Goal: Information Seeking & Learning: Learn about a topic

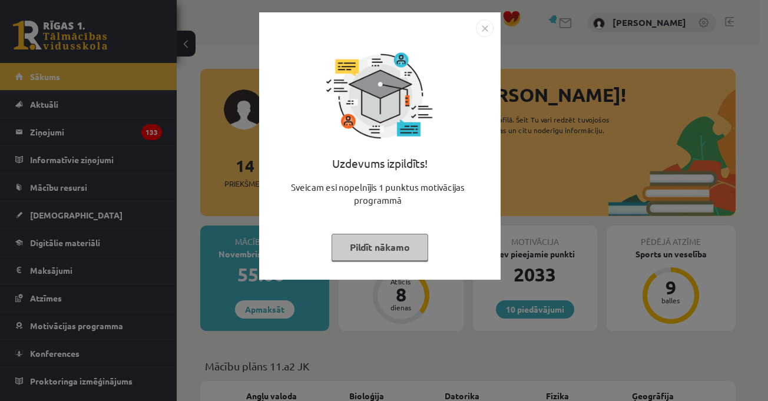
click at [479, 24] on img "Close" at bounding box center [485, 28] width 18 height 18
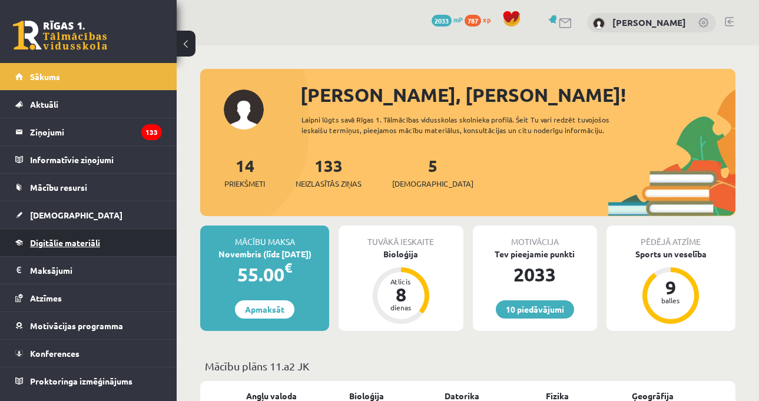
click at [117, 246] on link "Digitālie materiāli" at bounding box center [88, 242] width 147 height 27
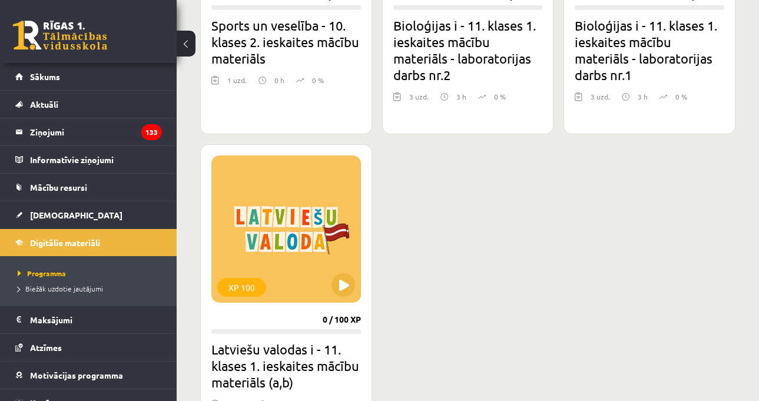
scroll to position [1296, 0]
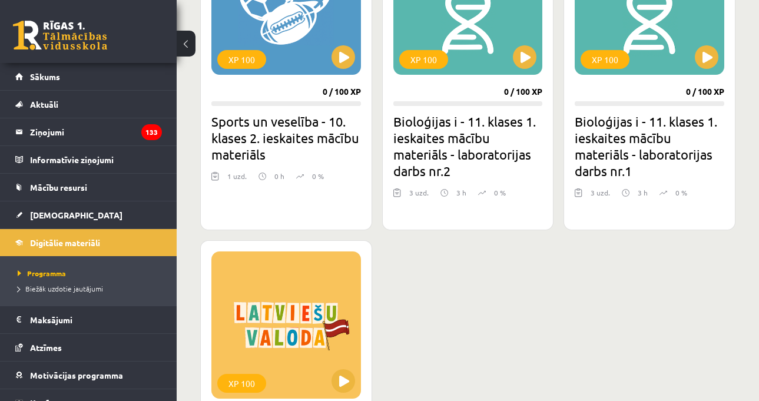
scroll to position [1178, 0]
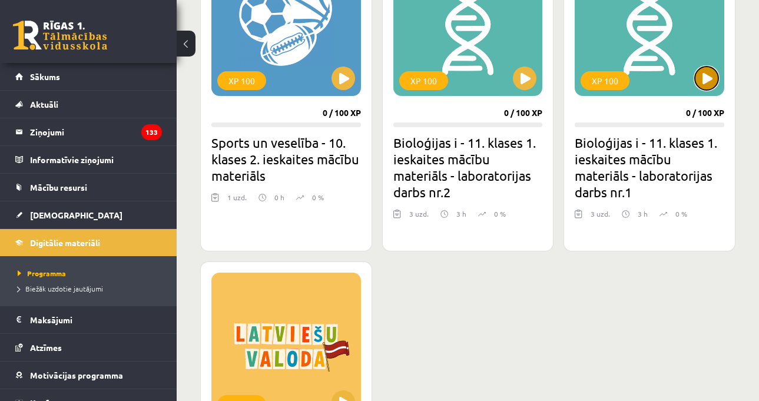
click at [701, 70] on button at bounding box center [707, 79] width 24 height 24
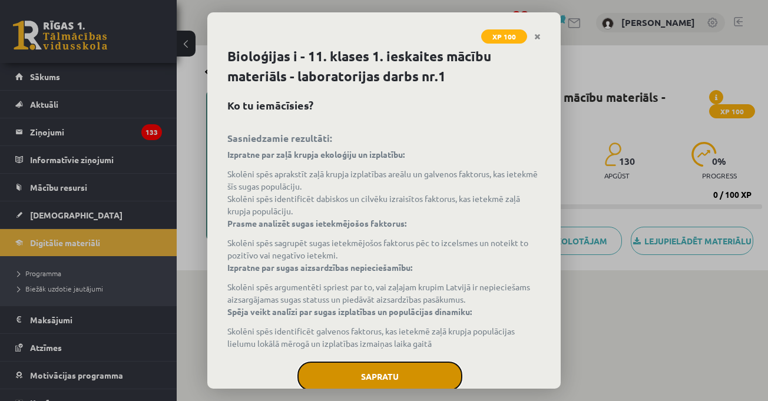
click at [432, 378] on button "Sapratu" at bounding box center [379, 376] width 165 height 29
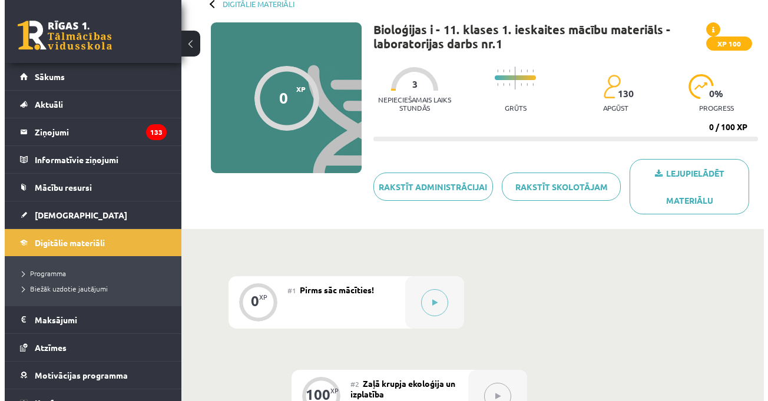
scroll to position [118, 0]
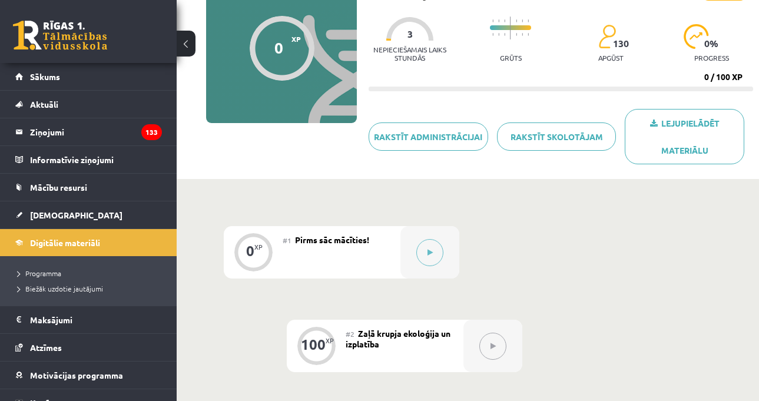
click at [486, 345] on button at bounding box center [492, 346] width 27 height 27
click at [425, 241] on button at bounding box center [429, 252] width 27 height 27
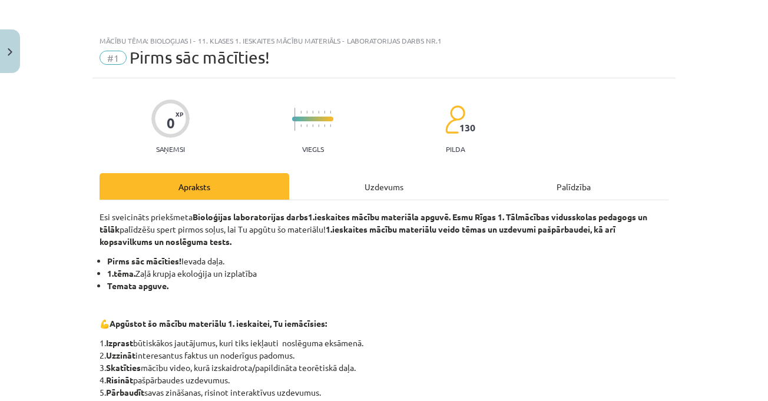
click at [410, 184] on div "Uzdevums" at bounding box center [384, 186] width 190 height 27
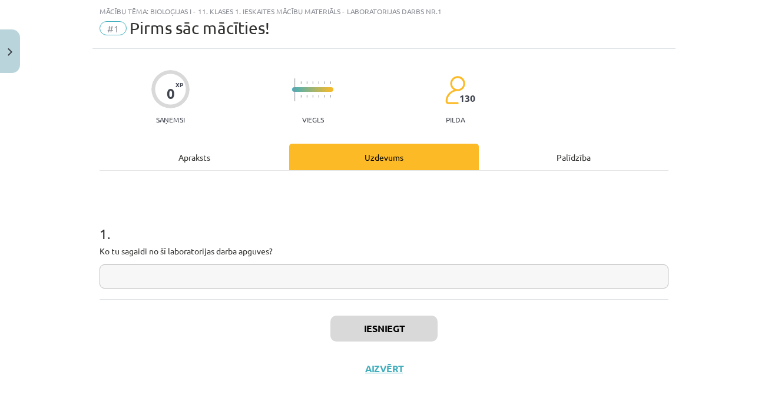
click at [243, 275] on input "text" at bounding box center [384, 276] width 569 height 24
click at [307, 273] on input "text" at bounding box center [384, 276] width 569 height 24
paste input "**********"
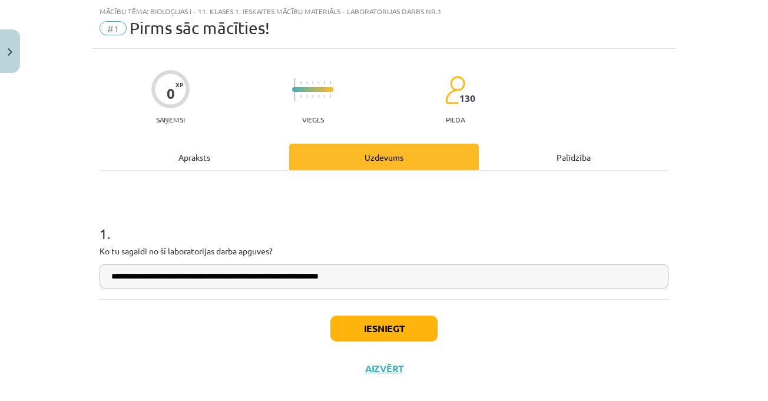
type input "**********"
click at [386, 316] on button "Iesniegt" at bounding box center [383, 329] width 107 height 26
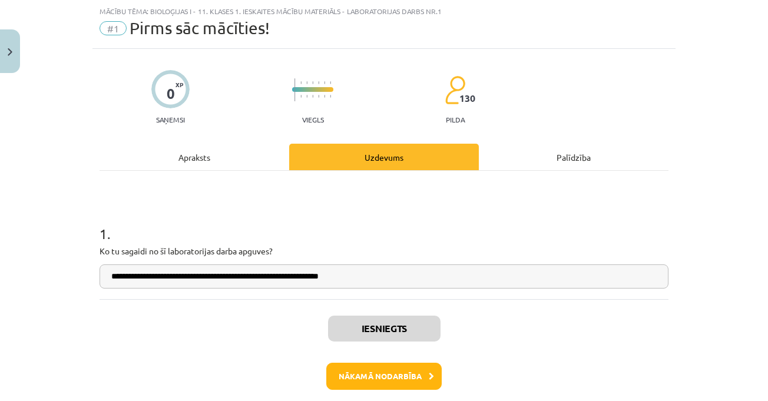
click at [389, 390] on div "Iesniegts Nākamā nodarbība Aizvērt" at bounding box center [384, 359] width 569 height 120
click at [395, 382] on button "Nākamā nodarbība" at bounding box center [383, 376] width 115 height 27
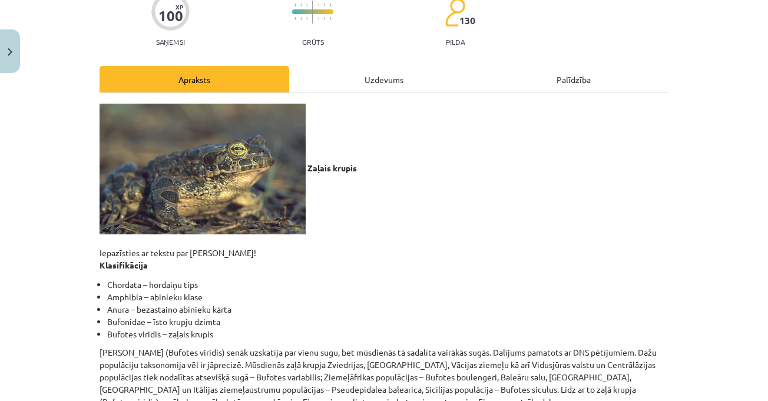
scroll to position [0, 0]
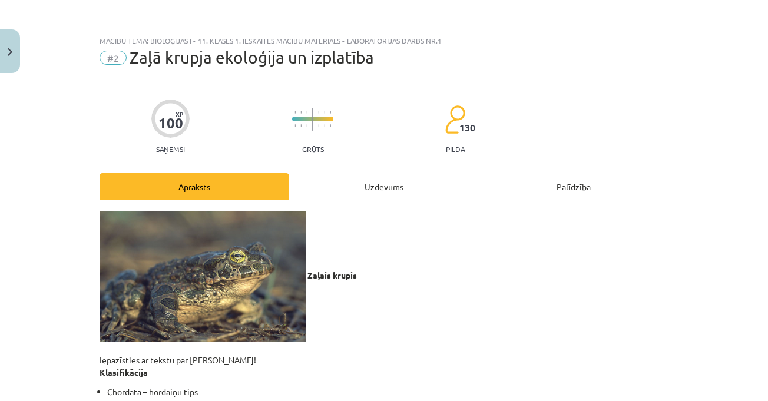
click at [362, 191] on div "Uzdevums" at bounding box center [384, 186] width 190 height 27
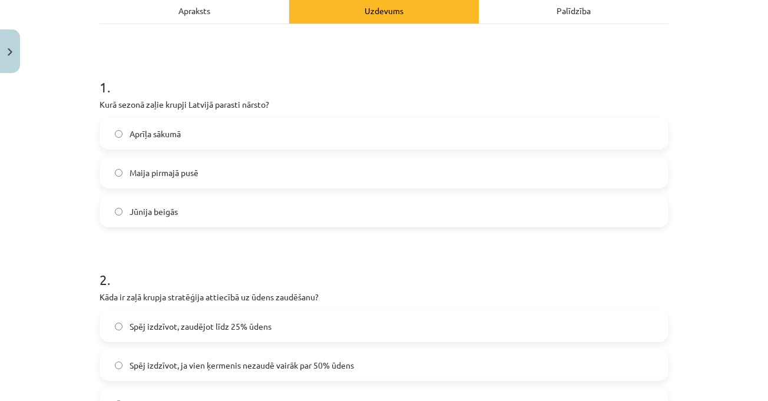
scroll to position [39, 0]
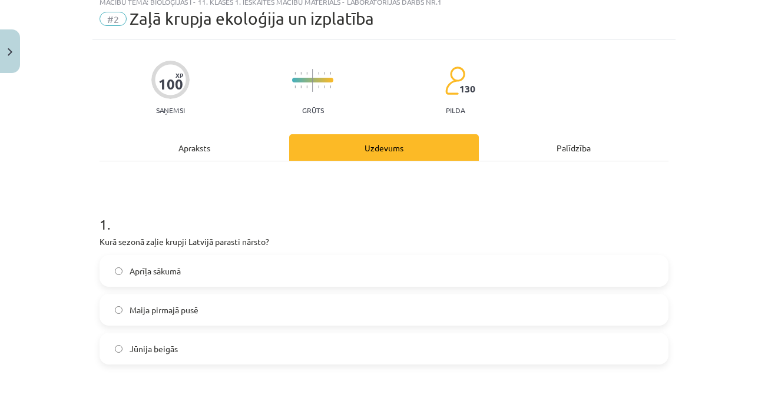
click at [265, 161] on hr at bounding box center [384, 161] width 569 height 1
drag, startPoint x: 214, startPoint y: 131, endPoint x: 231, endPoint y: 143, distance: 20.9
click at [270, 151] on div "Apraksts" at bounding box center [195, 147] width 190 height 27
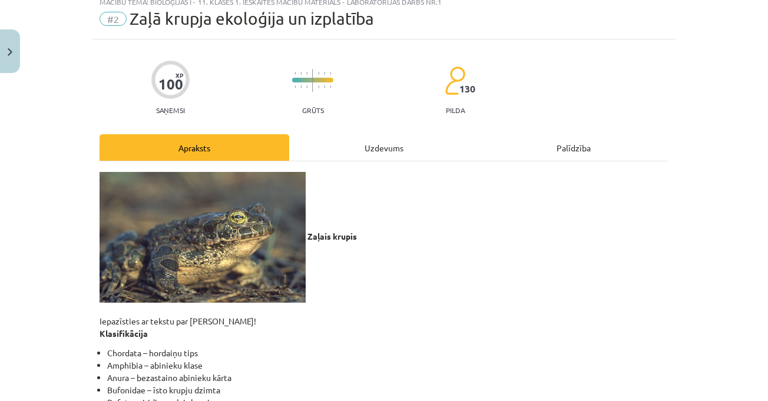
scroll to position [29, 0]
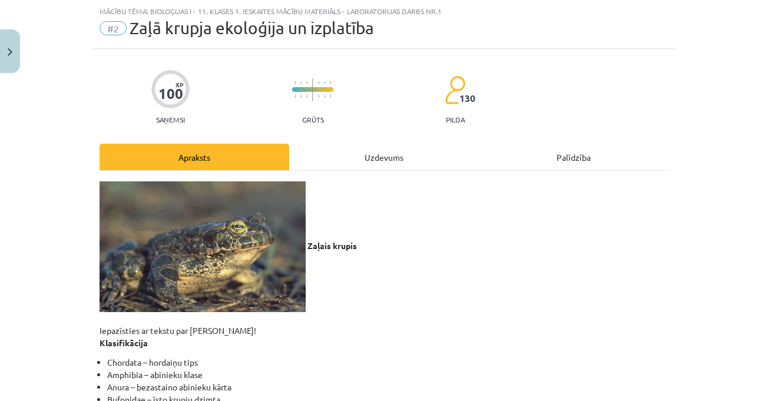
click at [728, 152] on div "Mācību tēma: Bioloģijas i - 11. klases 1. ieskaites mācību materiāls - laborato…" at bounding box center [384, 200] width 768 height 401
click at [724, 116] on div "Mācību tēma: Bioloģijas i - 11. klases 1. ieskaites mācību materiāls - laborato…" at bounding box center [384, 200] width 768 height 401
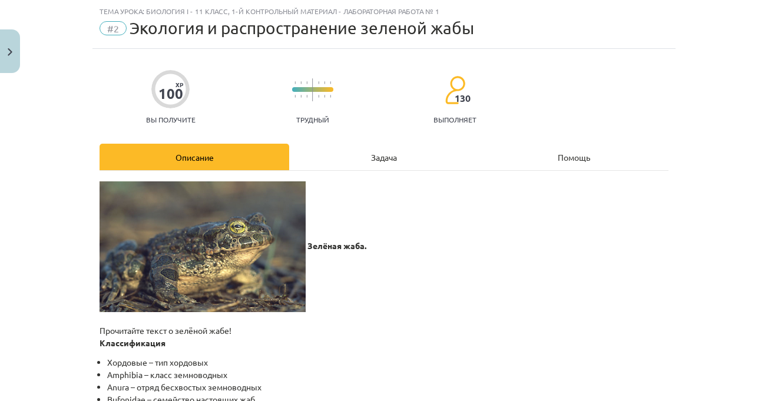
click at [721, 120] on div "Тема урока: Биология I - 11 класс, 1-й контрольный материал - лабораторная рабо…" at bounding box center [384, 200] width 768 height 401
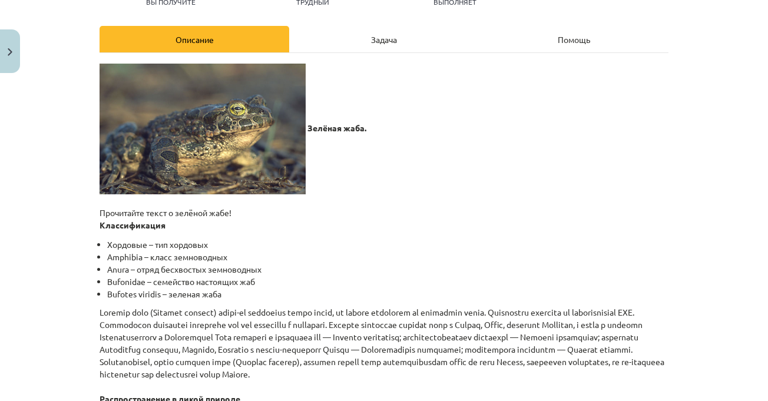
scroll to position [324, 0]
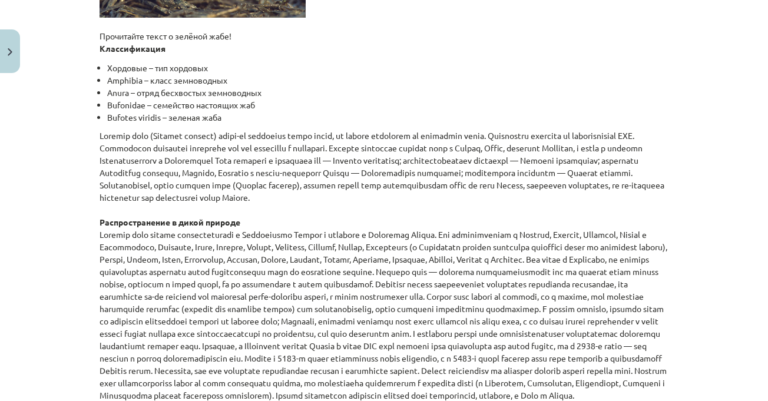
click at [614, 97] on li "Anura – отряд бесхвостых земноводных" at bounding box center [387, 93] width 561 height 12
click at [692, 171] on div "Тема урока: Биология I - 11 класс, 1-й контрольный материал - лабораторная рабо…" at bounding box center [384, 200] width 768 height 401
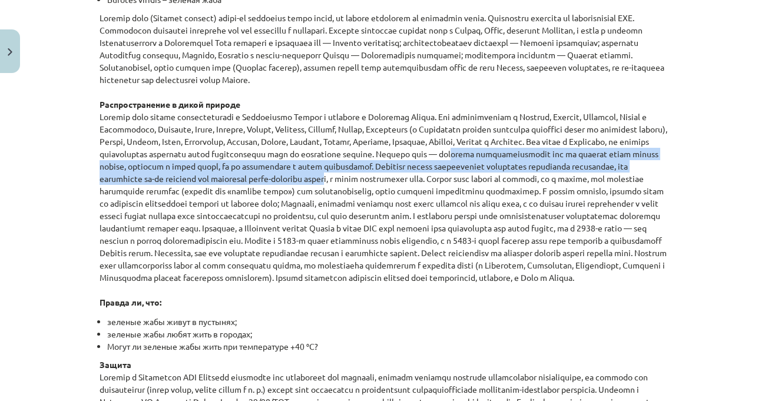
drag, startPoint x: 100, startPoint y: 170, endPoint x: 600, endPoint y: 181, distance: 500.7
click at [600, 181] on font at bounding box center [384, 196] width 568 height 171
click at [597, 178] on font at bounding box center [384, 196] width 568 height 171
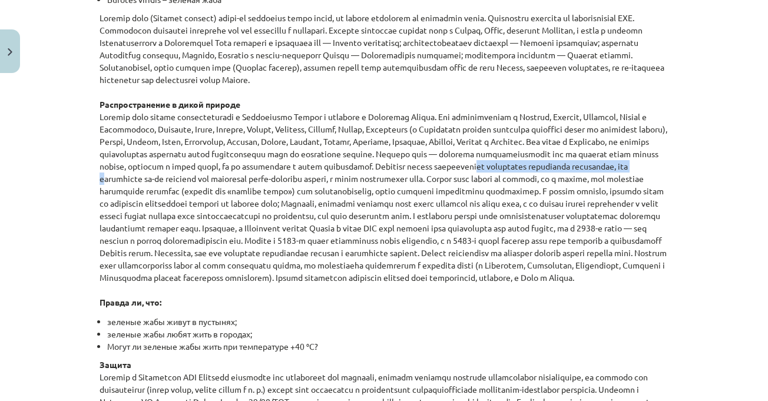
drag, startPoint x: 186, startPoint y: 184, endPoint x: 345, endPoint y: 184, distance: 159.0
click at [345, 184] on p "Распространение в дикой природе Правда ли, что:" at bounding box center [384, 160] width 569 height 297
drag, startPoint x: 325, startPoint y: 193, endPoint x: 511, endPoint y: 304, distance: 216.0
click at [511, 304] on p "Распространение в дикой природе Правда ли, что:" at bounding box center [384, 160] width 569 height 297
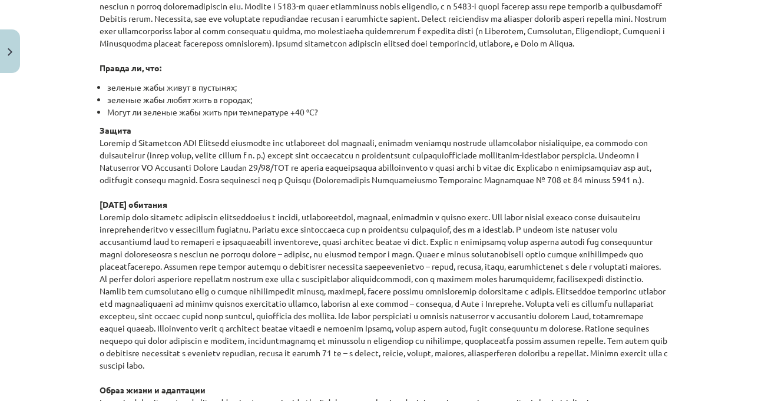
scroll to position [677, 0]
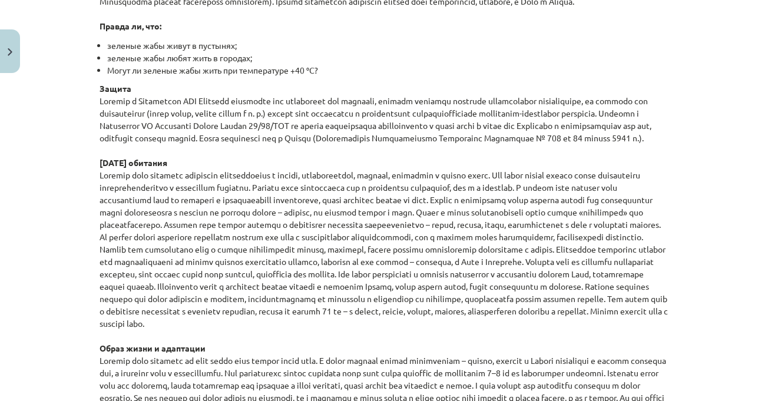
scroll to position [736, 0]
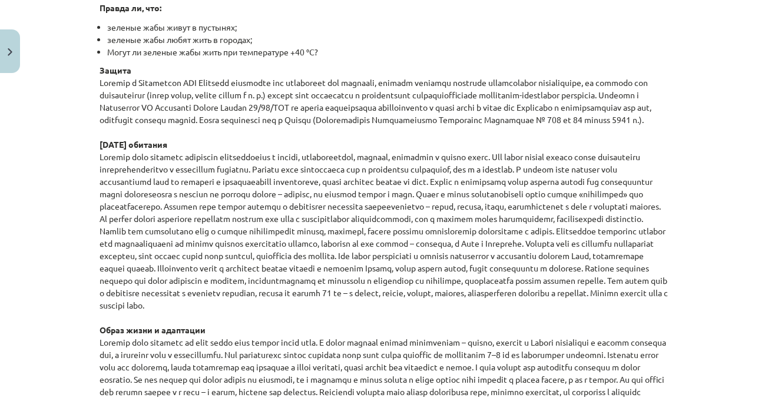
click at [710, 116] on div "Тема урока: Биология I - 11 класс, 1-й контрольный материал - лабораторная рабо…" at bounding box center [384, 200] width 768 height 401
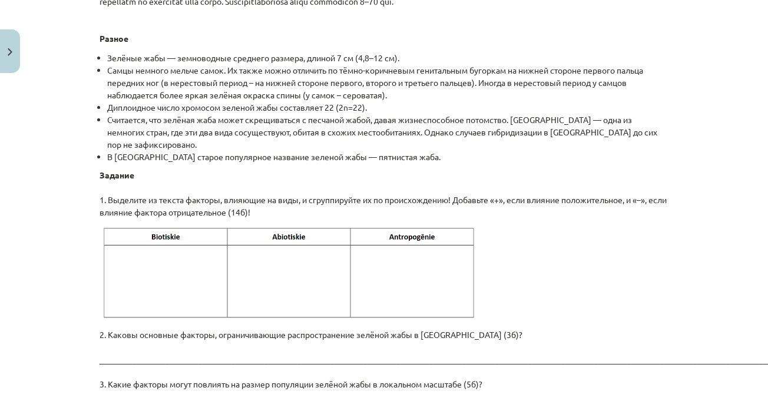
scroll to position [1561, 0]
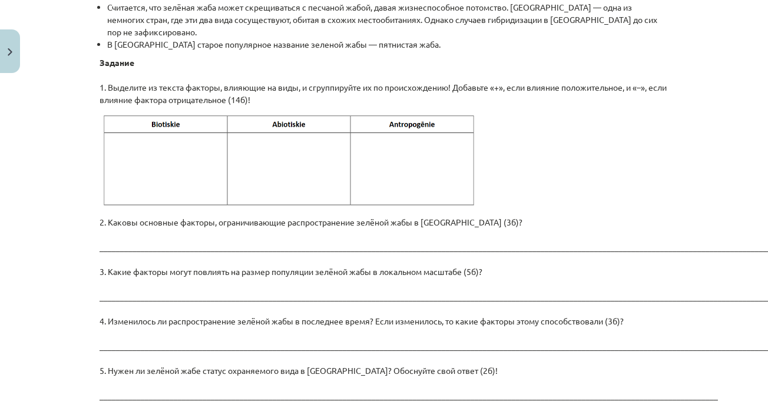
click at [636, 209] on p at bounding box center [384, 161] width 569 height 96
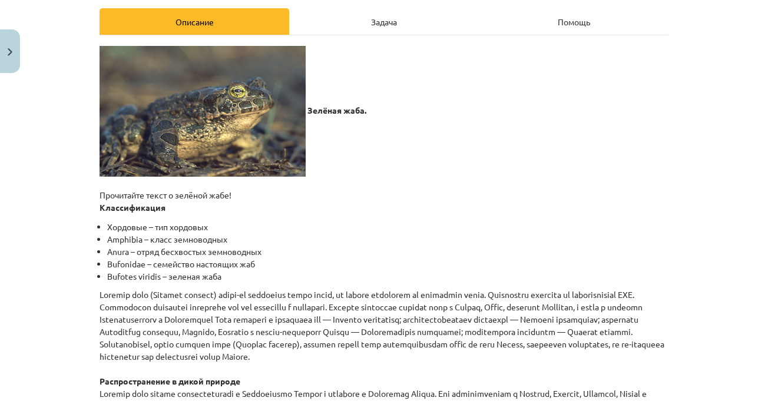
scroll to position [0, 0]
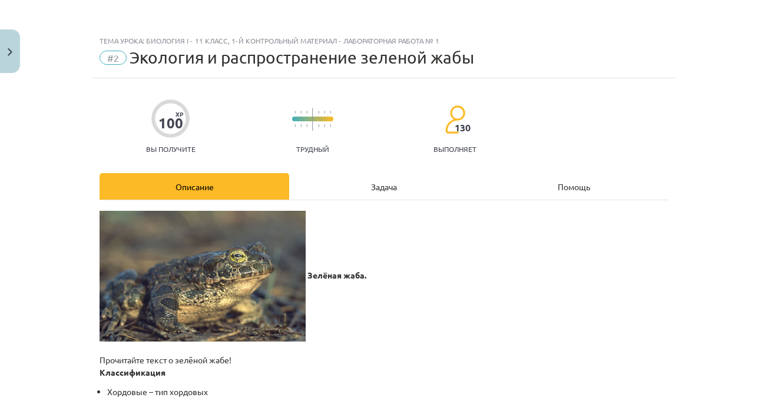
click at [371, 184] on font "Задача" at bounding box center [384, 186] width 26 height 11
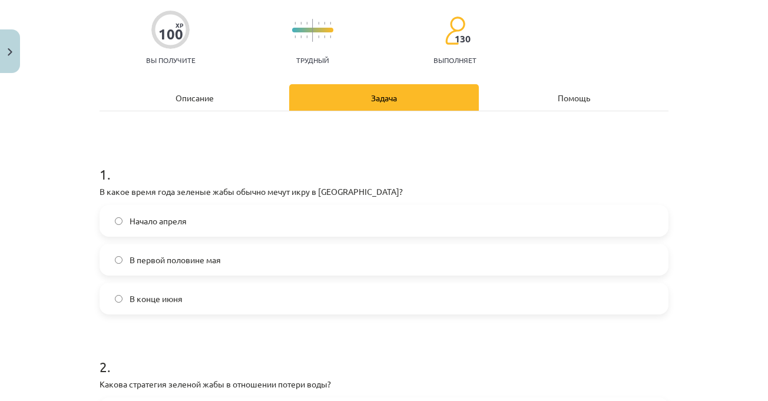
scroll to position [206, 0]
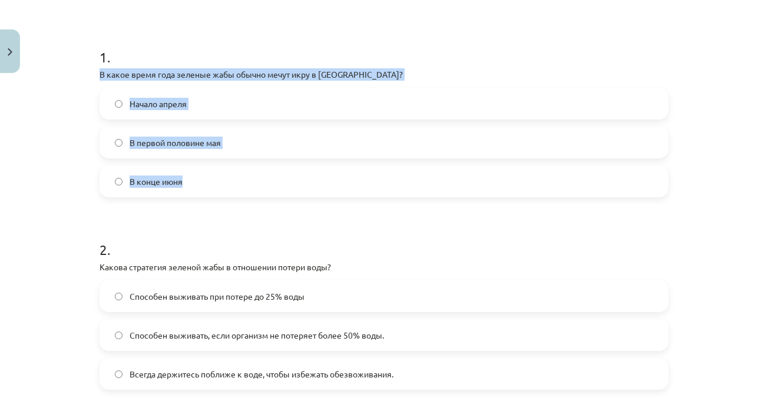
drag, startPoint x: 94, startPoint y: 75, endPoint x: 205, endPoint y: 168, distance: 145.1
click at [205, 168] on div "1 . В какое время года зеленые жабы обычно мечут икру в Латвии? Начало апреля В…" at bounding box center [384, 112] width 569 height 169
copy div "В какое время года зеленые жабы обычно мечут икру в Латвии? Начало апреля В пер…"
click at [220, 141] on label "В первой половине мая" at bounding box center [384, 142] width 567 height 29
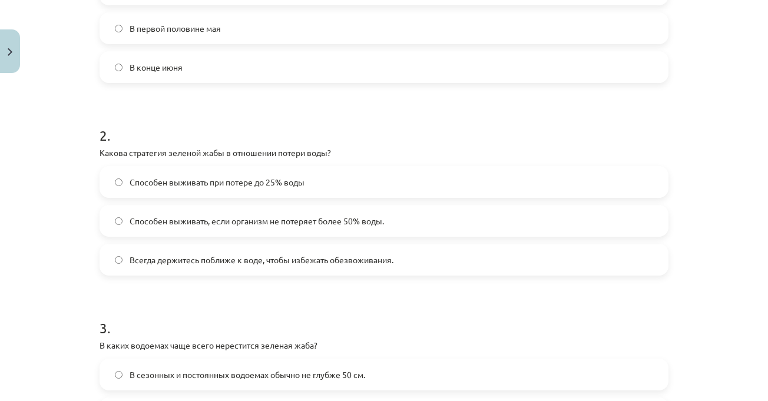
scroll to position [324, 0]
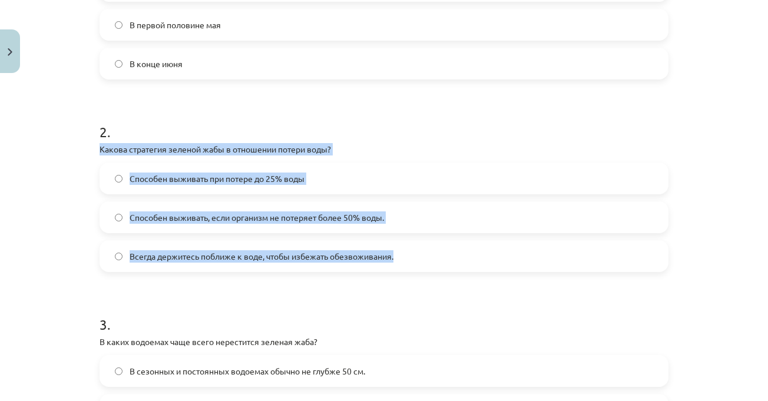
drag, startPoint x: 90, startPoint y: 150, endPoint x: 394, endPoint y: 261, distance: 323.8
copy div "Какова стратегия зеленой жабы в отношении потери воды? Способен выживать при по…"
click at [413, 254] on label "Всегда держитесь поближе к воде, чтобы избежать обезвоживания." at bounding box center [384, 255] width 567 height 29
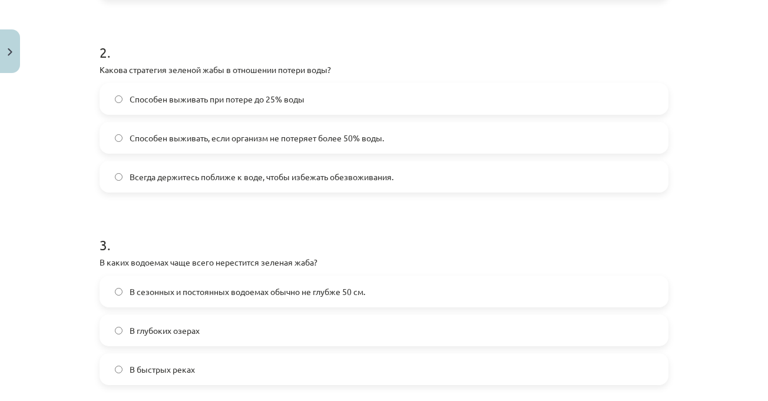
scroll to position [501, 0]
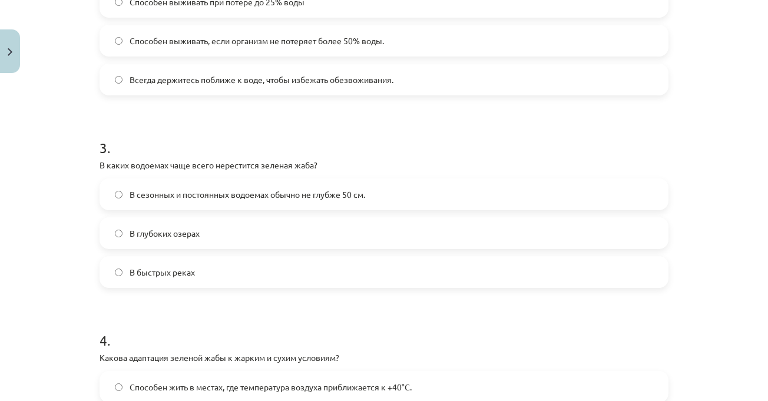
click at [179, 119] on h1 "3 ." at bounding box center [384, 137] width 569 height 37
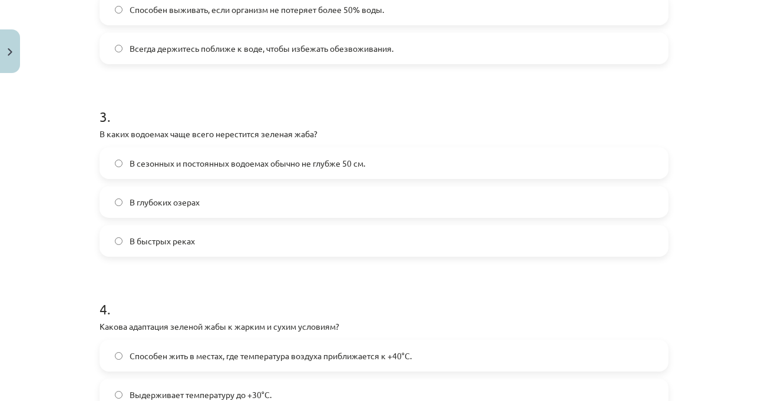
scroll to position [559, 0]
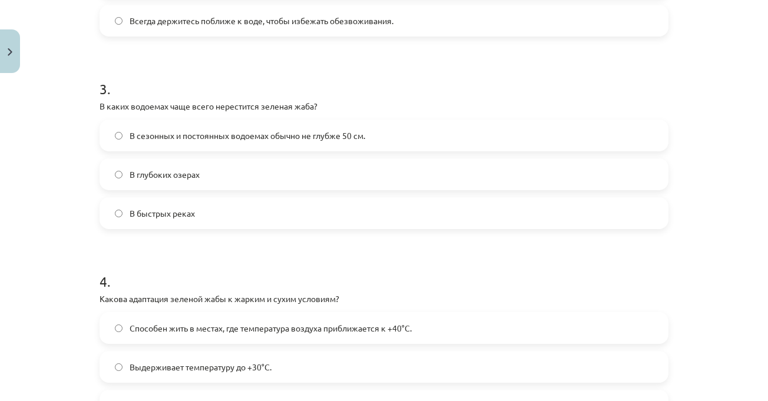
click at [203, 137] on font "В сезонных и постоянных водоемах обычно не глубже 50 см." at bounding box center [248, 135] width 236 height 11
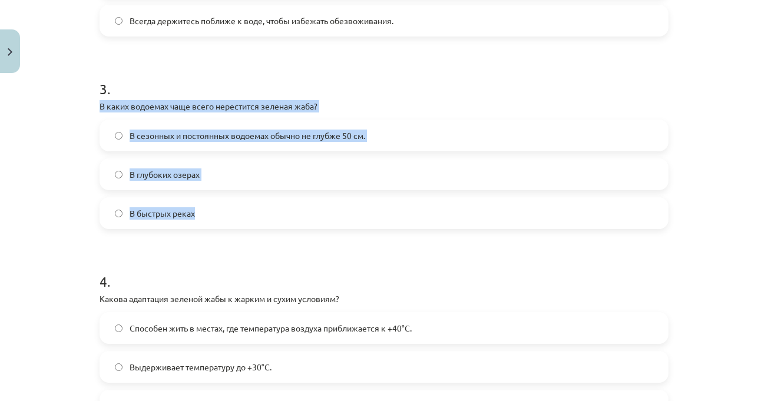
drag, startPoint x: 92, startPoint y: 102, endPoint x: 200, endPoint y: 213, distance: 154.5
copy div "В каких водоемах чаще всего нерестится зеленая жаба? В сезонных и постоянных во…"
click at [726, 150] on div "Тема урока: Биология I - 11 класс, 1-й контрольный материал - лабораторная рабо…" at bounding box center [384, 200] width 768 height 401
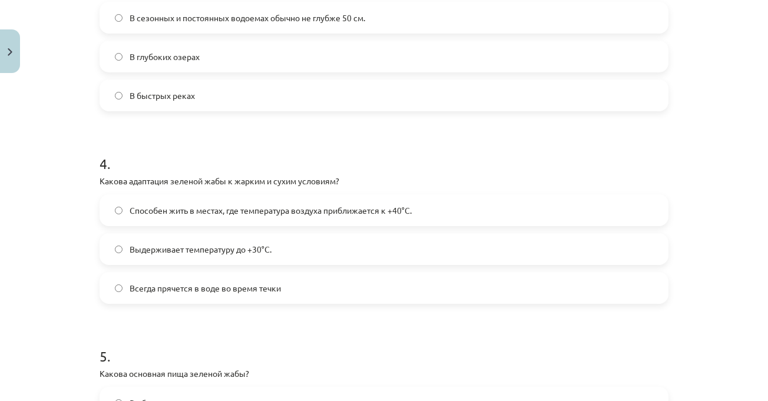
scroll to position [736, 0]
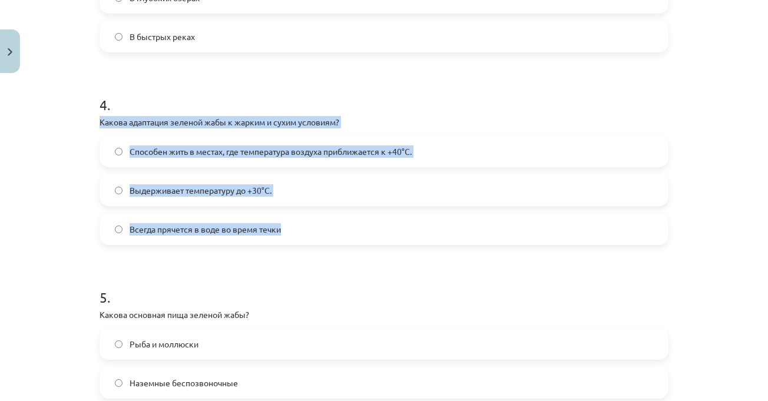
drag, startPoint x: 92, startPoint y: 117, endPoint x: 310, endPoint y: 243, distance: 251.7
copy div "Какова адаптация зеленой жабы к жарким и сухим условиям? Способен жить в местах…"
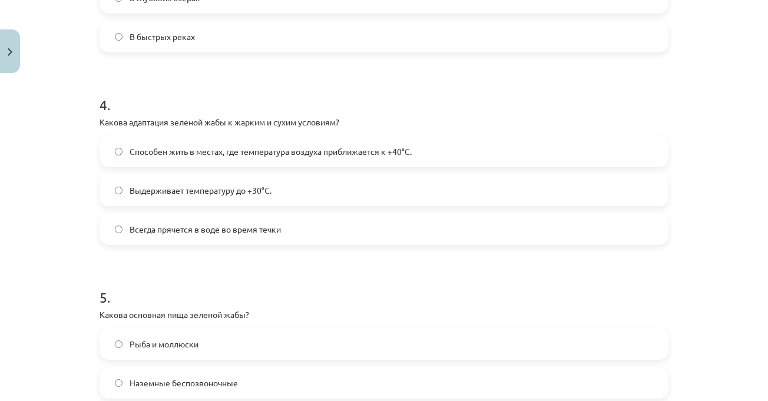
click at [283, 238] on label "Всегда прячется в воде во время течки" at bounding box center [384, 228] width 567 height 29
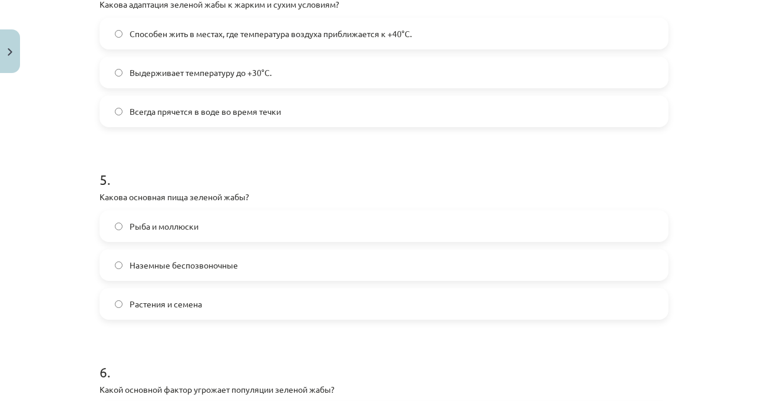
click at [710, 141] on div "Тема урока: Биология I - 11 класс, 1-й контрольный материал - лабораторная рабо…" at bounding box center [384, 200] width 768 height 401
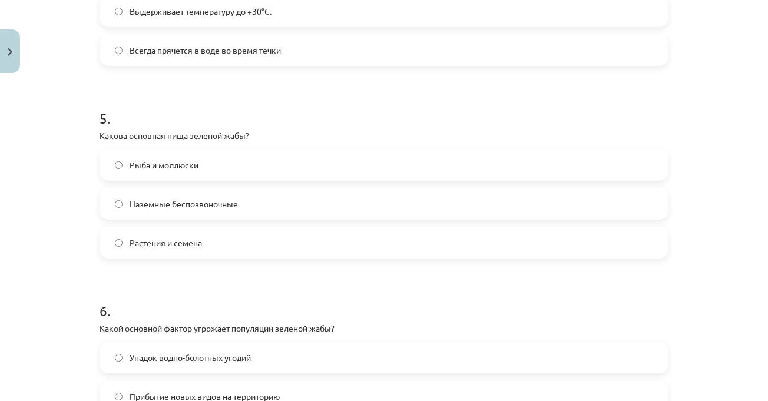
scroll to position [972, 0]
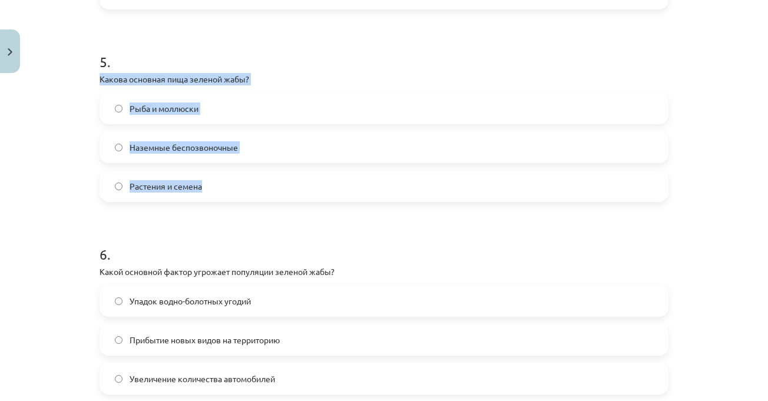
drag, startPoint x: 94, startPoint y: 80, endPoint x: 204, endPoint y: 177, distance: 147.3
click at [204, 177] on div "100 XP Вы получите Трудный 130 выполняет Описание Задача Помощь 1 . В какое вре…" at bounding box center [383, 189] width 583 height 2165
copy div "Какова основная пища зеленой жабы? Рыба и моллюски Наземные беспозвоночные Раст…"
click at [218, 147] on font "Наземные беспозвоночные" at bounding box center [184, 147] width 108 height 11
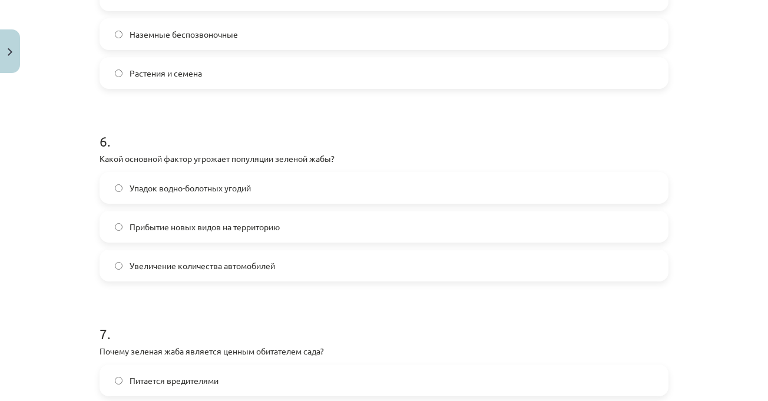
scroll to position [1090, 0]
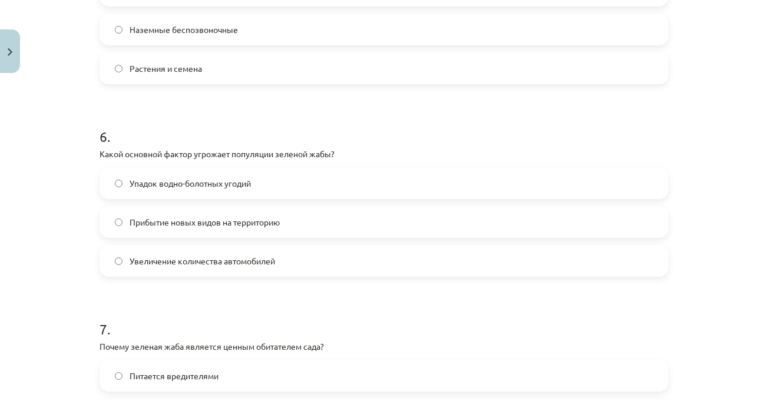
click at [163, 147] on div "6 . Какой основной фактор угрожает популяции зеленой жабы? Упадок водно-болотны…" at bounding box center [384, 192] width 569 height 169
click at [187, 254] on label "Увеличение количества автомобилей" at bounding box center [384, 260] width 567 height 29
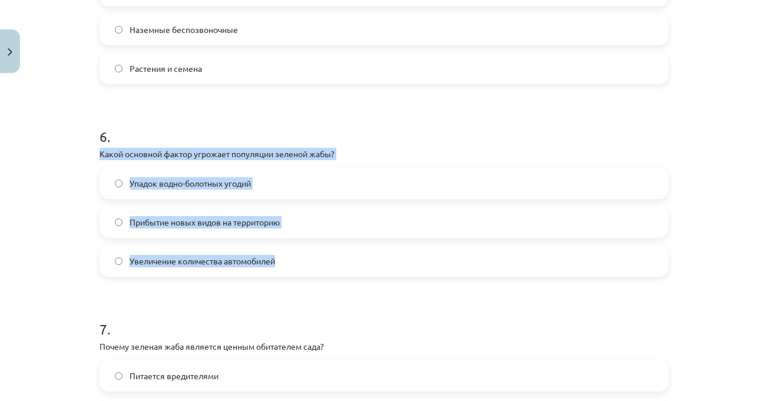
drag, startPoint x: 94, startPoint y: 158, endPoint x: 283, endPoint y: 259, distance: 214.0
click at [283, 259] on div "100 XP Вы получите Трудный 130 выполняет Описание Задача Помощь 1 . В какое вре…" at bounding box center [383, 71] width 583 height 2165
copy div "Какой основной фактор угрожает популяции зеленой жабы? Упадок водно-болотных уг…"
click at [457, 176] on label "Упадок водно-болотных угодий" at bounding box center [384, 182] width 567 height 29
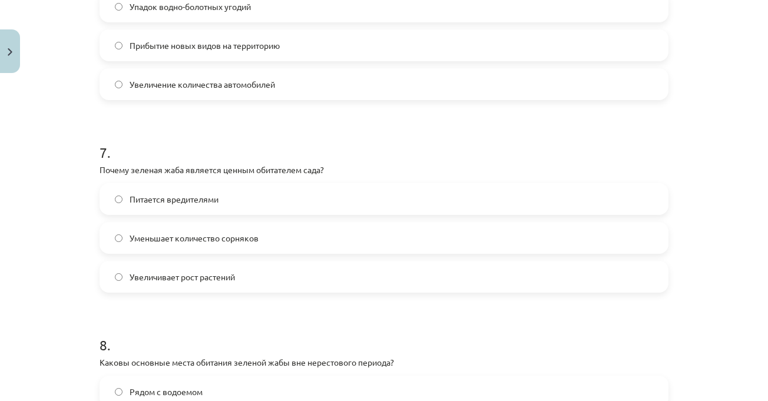
click at [726, 183] on div "Тема урока: Биология I - 11 класс, 1-й контрольный материал - лабораторная рабо…" at bounding box center [384, 200] width 768 height 401
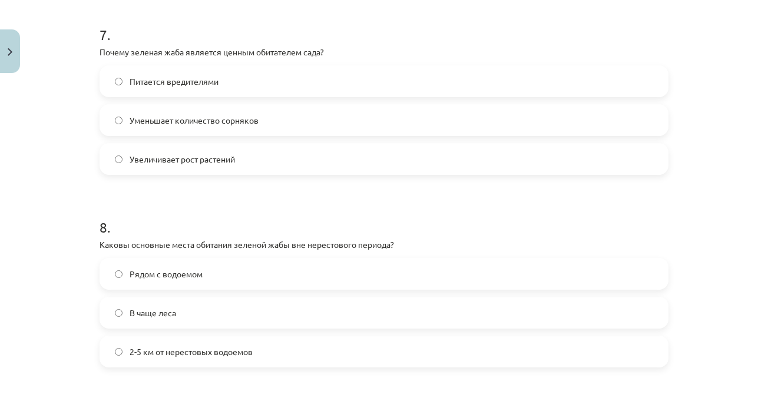
click at [134, 78] on font "Питается вредителями" at bounding box center [174, 81] width 89 height 11
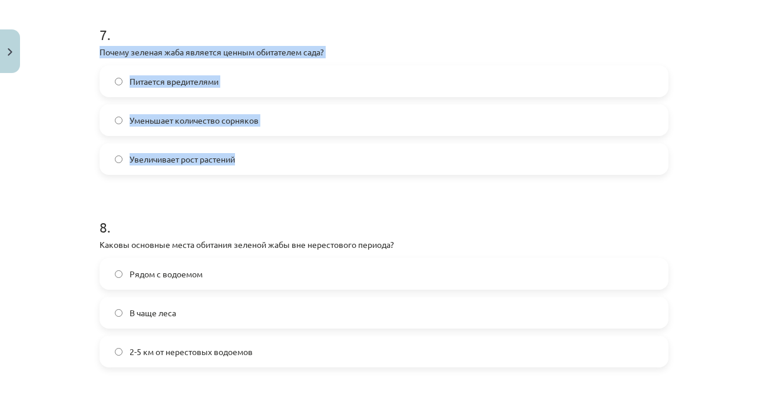
drag, startPoint x: 94, startPoint y: 53, endPoint x: 282, endPoint y: 159, distance: 215.7
copy div "Почему зеленая жаба является ценным обитателем сада? Питается вредителями Умень…"
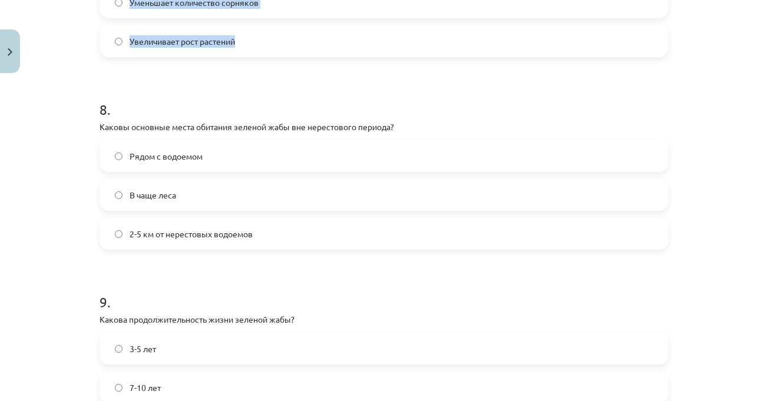
click at [691, 108] on div "Тема урока: Биология I - 11 класс, 1-й контрольный материал - лабораторная рабо…" at bounding box center [384, 200] width 768 height 401
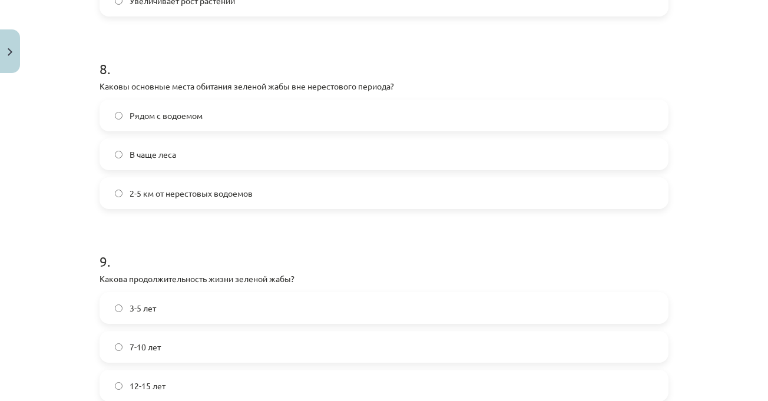
scroll to position [1561, 0]
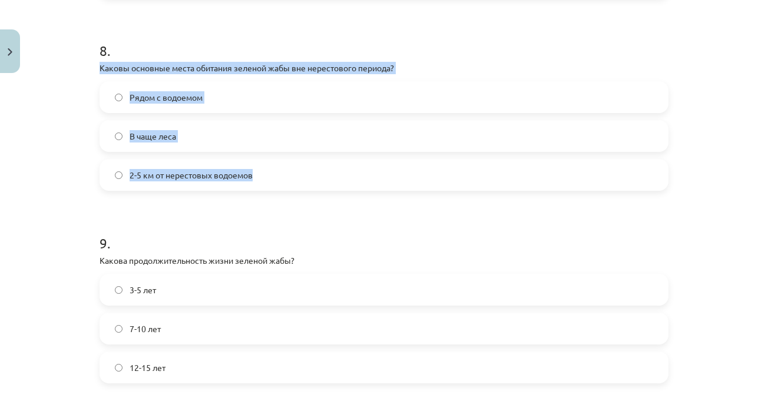
drag, startPoint x: 182, startPoint y: 90, endPoint x: 273, endPoint y: 171, distance: 122.2
click at [273, 171] on div "8 . Каковы основные места обитания зеленой жабы вне нерестового периода? Рядом …" at bounding box center [384, 106] width 569 height 169
copy div "Каковы основные места обитания зеленой жабы вне нерестового периода? Рядом с во…"
click at [261, 173] on label "2-5 км от нерестовых водоемов" at bounding box center [384, 174] width 567 height 29
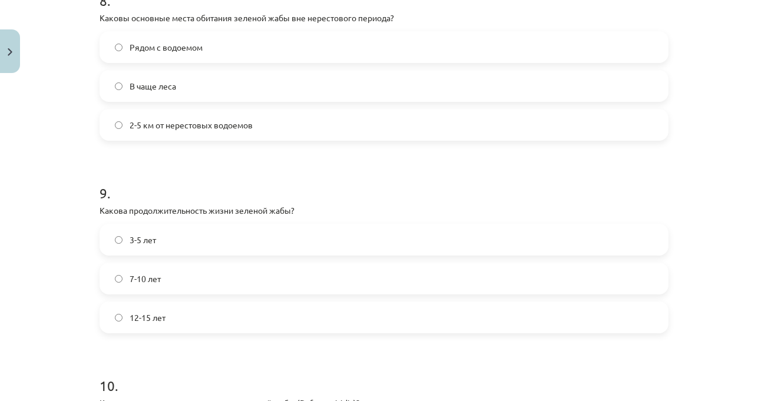
scroll to position [1678, 0]
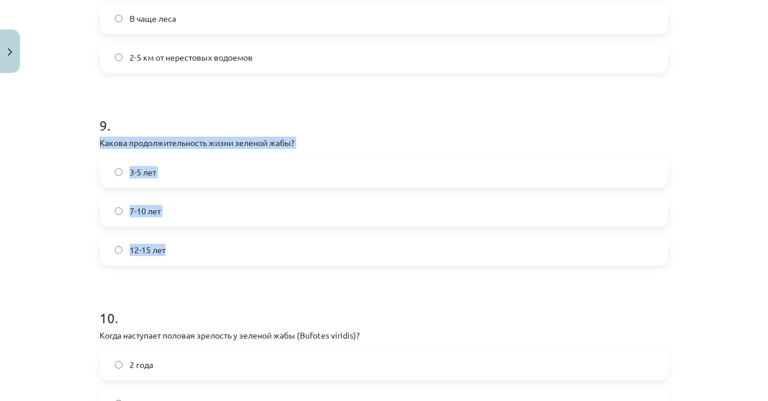
drag, startPoint x: 93, startPoint y: 143, endPoint x: 187, endPoint y: 238, distance: 133.7
copy div "Какова продолжительность жизни зеленой жабы? 3-5 лет 7-10 лет 12-15 лет"
click at [180, 211] on label "7-10 лет" at bounding box center [384, 210] width 567 height 29
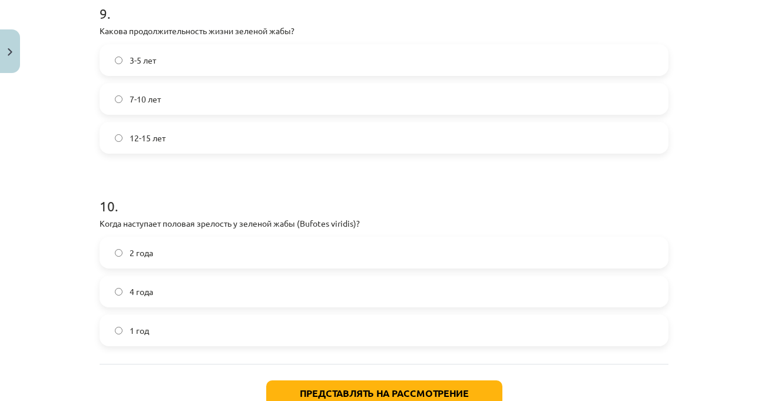
scroll to position [1855, 0]
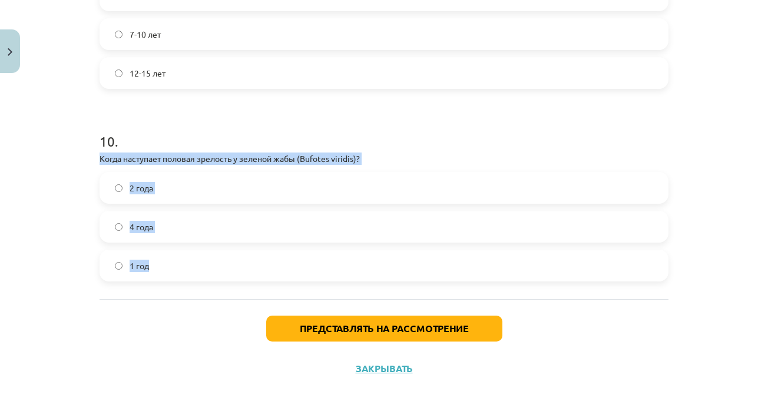
drag, startPoint x: 93, startPoint y: 158, endPoint x: 173, endPoint y: 253, distance: 124.1
copy div "Когда наступает половая зрелость у зеленой жабы (Bufotes viridis)? 2 года 4 год…"
click at [206, 191] on label "2 года" at bounding box center [384, 187] width 567 height 29
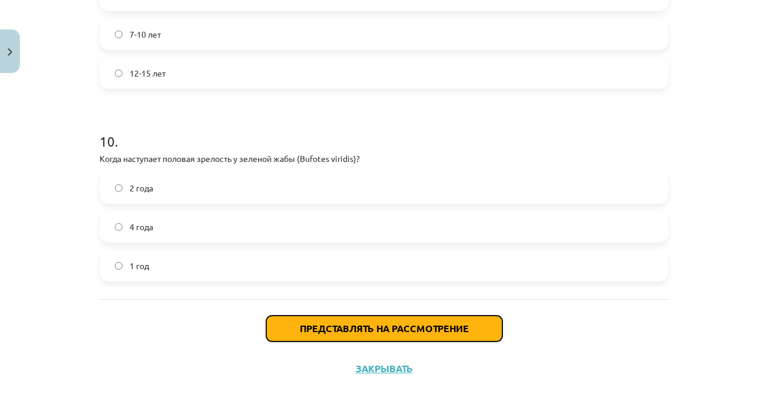
click at [402, 320] on button "Представлять на рассмотрение" at bounding box center [384, 329] width 236 height 26
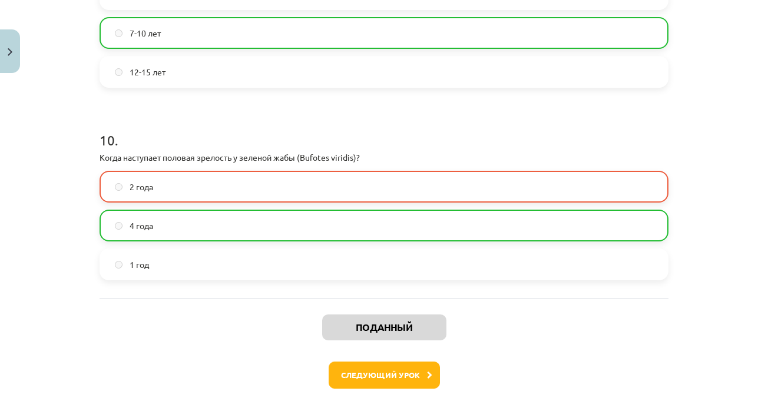
scroll to position [1888, 0]
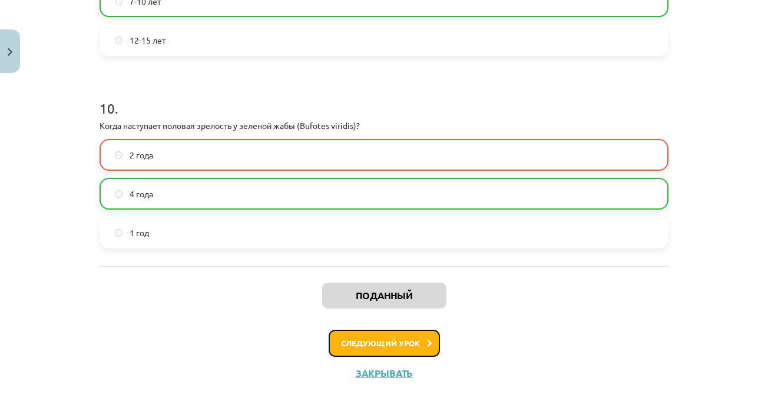
click at [393, 338] on button "Следующий урок" at bounding box center [384, 343] width 111 height 27
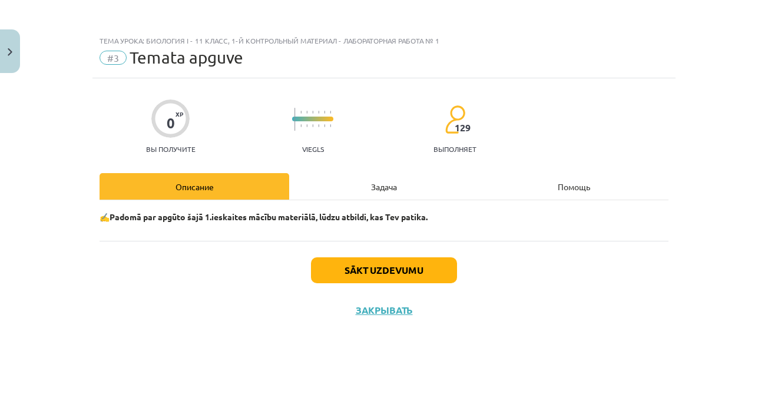
scroll to position [0, 0]
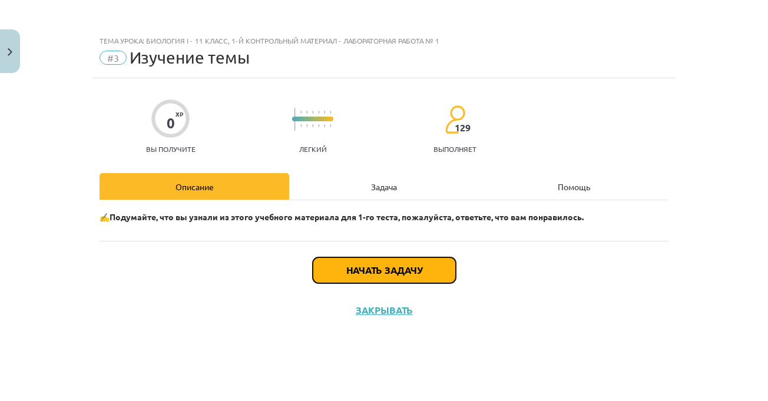
click at [409, 281] on button "Начать задачу" at bounding box center [384, 270] width 143 height 26
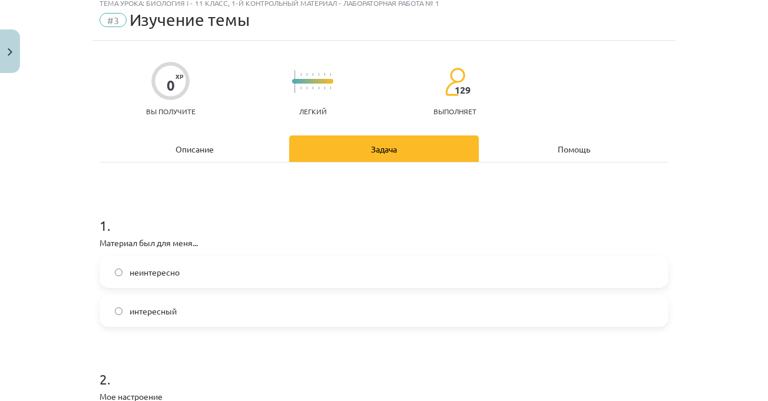
scroll to position [59, 0]
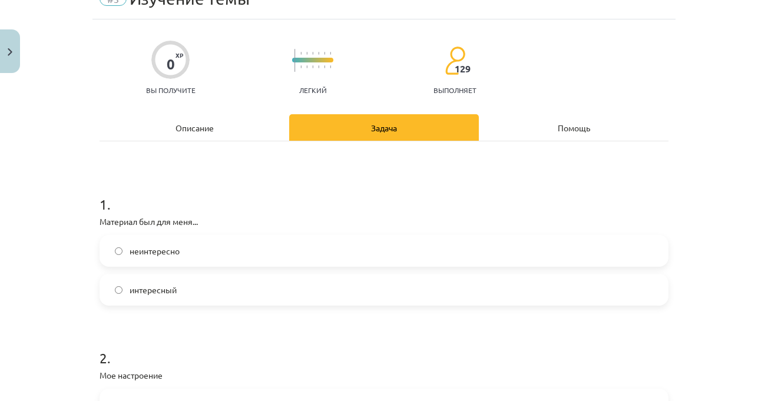
click at [208, 281] on label "интересный" at bounding box center [384, 289] width 567 height 29
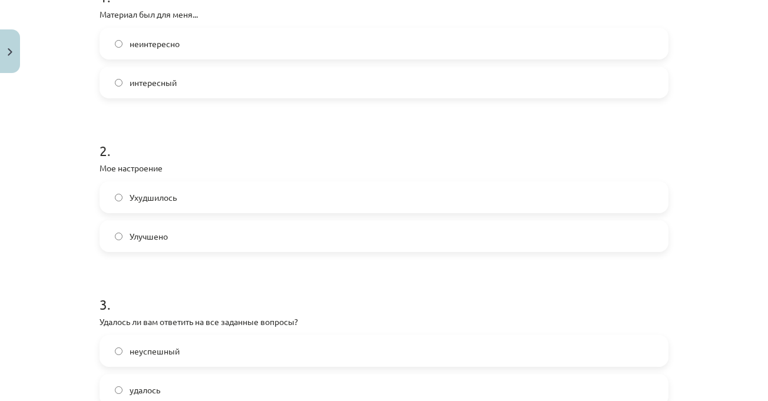
scroll to position [294, 0]
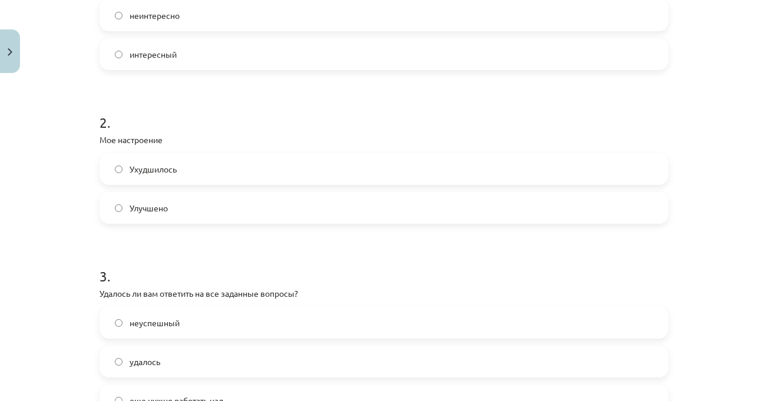
click at [193, 170] on label "Ухудшилось" at bounding box center [384, 168] width 567 height 29
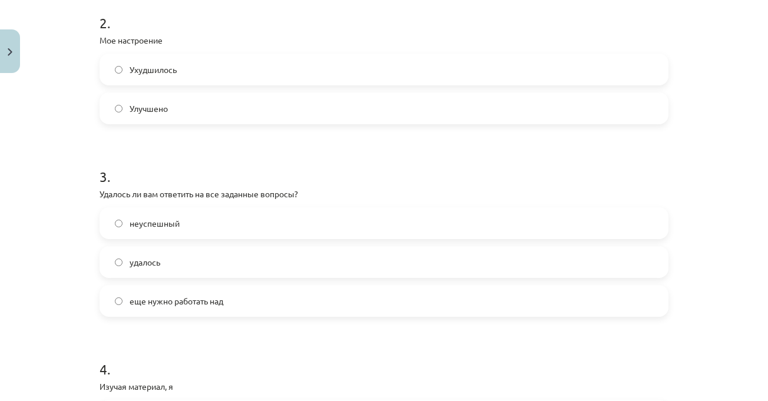
scroll to position [471, 0]
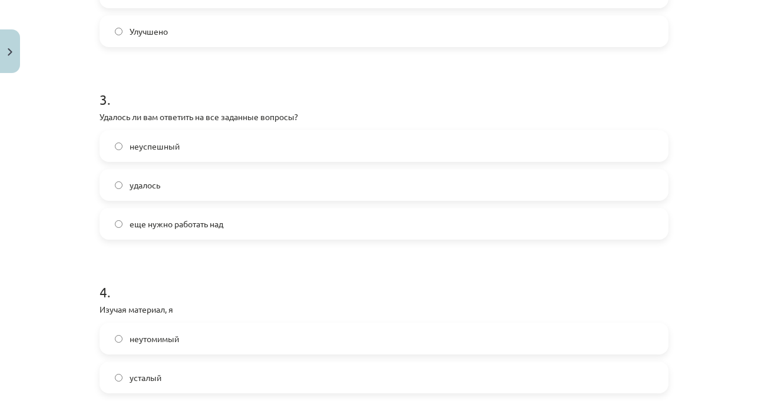
click at [210, 218] on font "еще нужно работать над" at bounding box center [177, 223] width 94 height 11
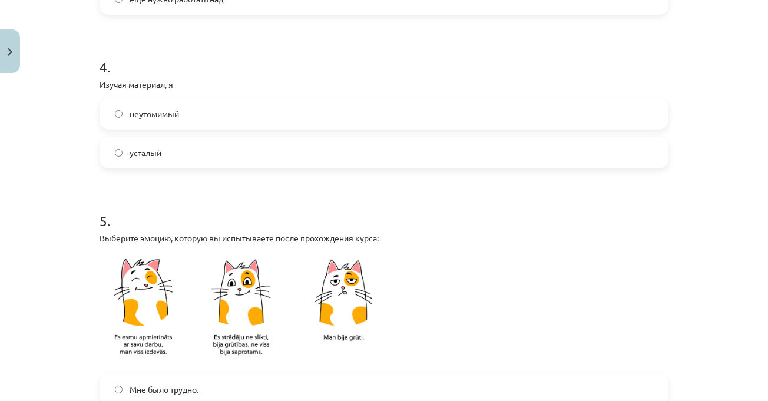
scroll to position [707, 0]
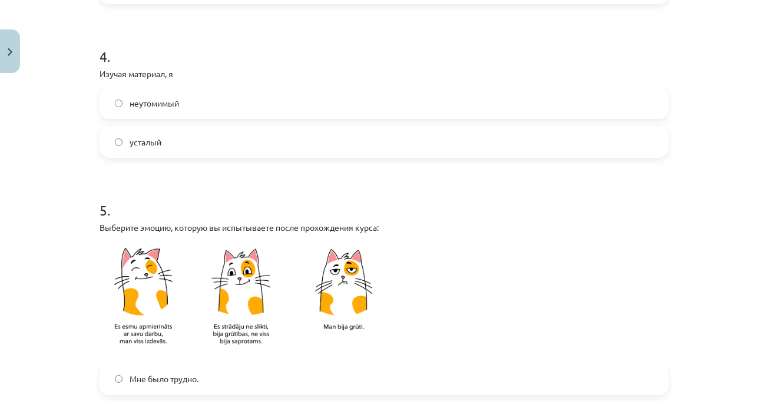
click at [174, 140] on label "усталый" at bounding box center [384, 141] width 567 height 29
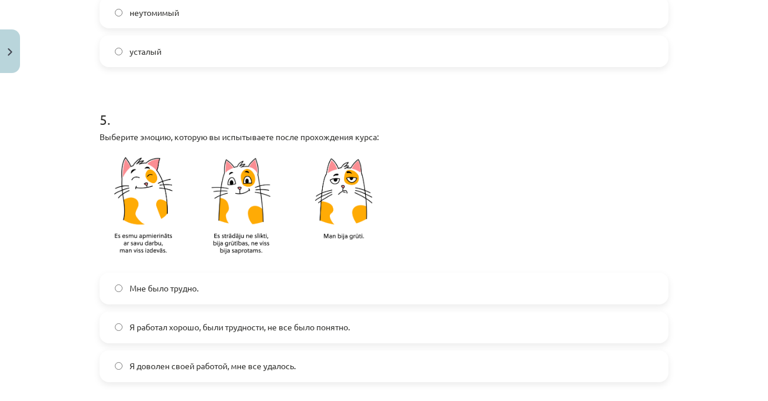
scroll to position [942, 0]
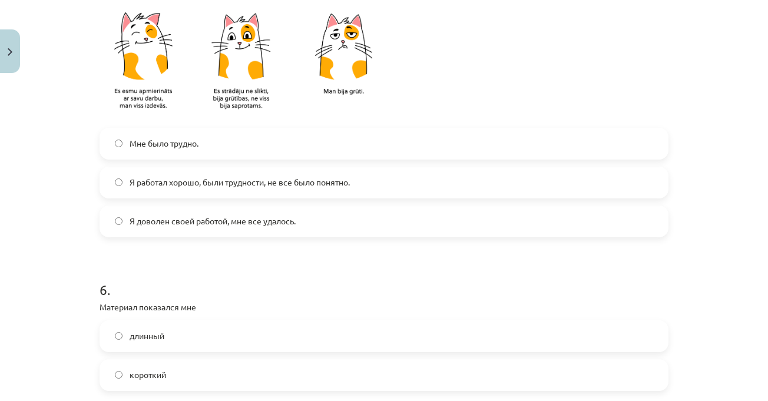
click at [267, 181] on font "Я работал хорошо, были трудности, не все было понятно." at bounding box center [240, 182] width 220 height 11
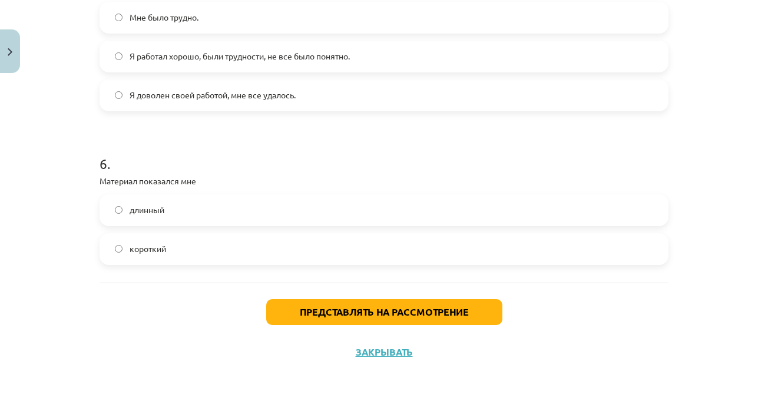
scroll to position [1069, 0]
click at [194, 246] on label "короткий" at bounding box center [384, 248] width 567 height 29
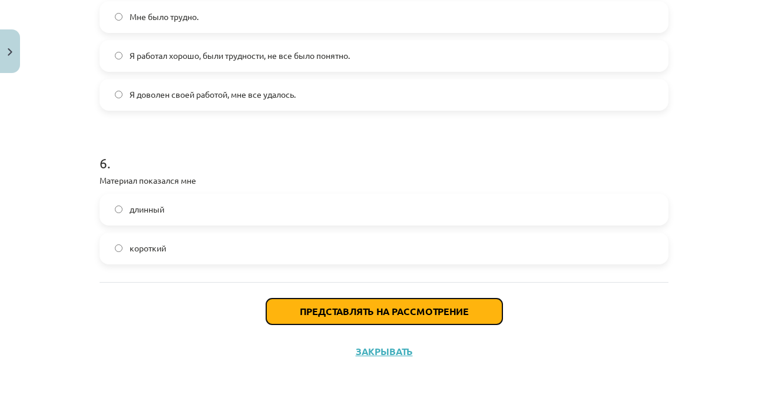
click at [370, 315] on font "Представлять на рассмотрение" at bounding box center [384, 311] width 169 height 12
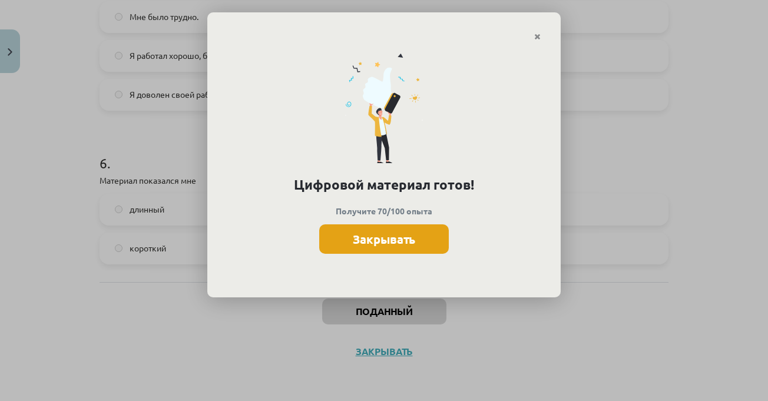
click at [385, 240] on font "Закрывать" at bounding box center [384, 238] width 62 height 15
